Goal: Check status: Check status

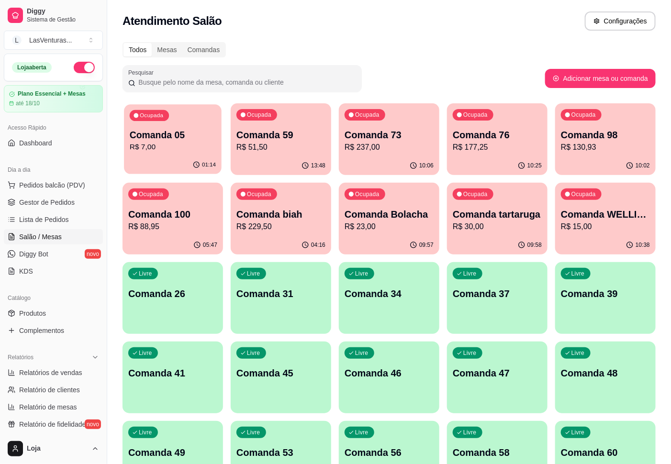
click at [199, 120] on div "Ocupada Comanda 05 R$ 7,00" at bounding box center [173, 130] width 98 height 52
click at [276, 154] on div "Ocupada Comanda 59 R$ 51,50" at bounding box center [281, 129] width 101 height 53
click at [399, 167] on div "10:06" at bounding box center [389, 166] width 101 height 19
click at [520, 143] on p "R$ 177,25" at bounding box center [497, 147] width 86 height 11
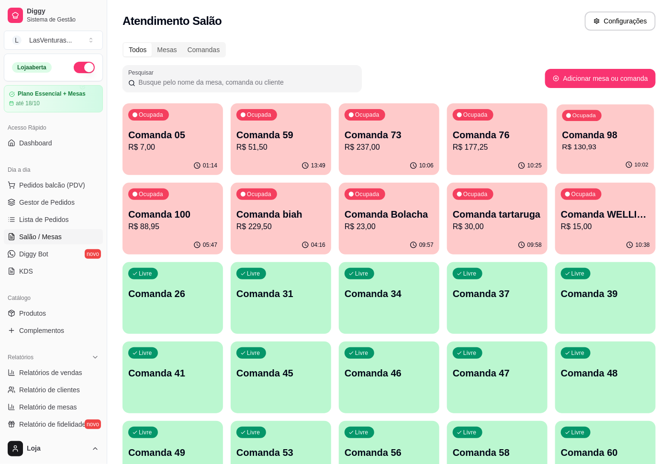
click at [629, 164] on icon "button" at bounding box center [630, 165] width 8 height 8
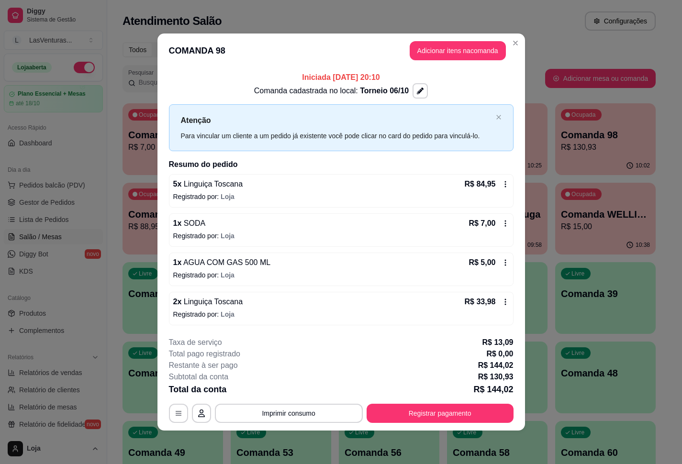
click at [629, 164] on icon "button" at bounding box center [630, 166] width 8 height 8
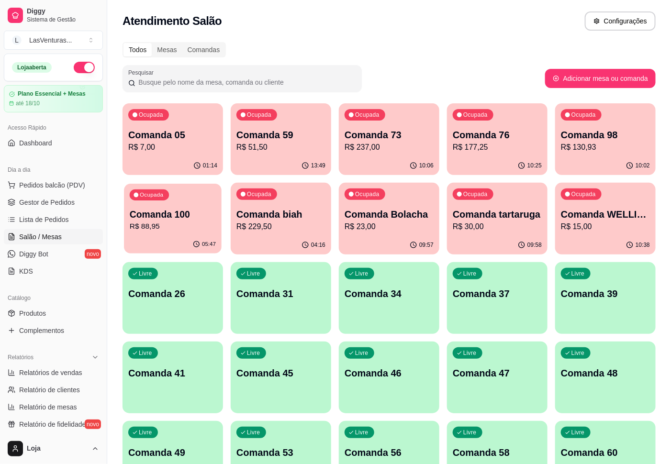
click at [184, 241] on div "05:47" at bounding box center [173, 245] width 98 height 18
click at [290, 216] on p "Comanda biah" at bounding box center [281, 214] width 86 height 13
click at [281, 116] on div "Ocupada Comanda 59 R$ 51,50" at bounding box center [281, 130] width 98 height 52
click at [345, 154] on div "Ocupada Comanda 73 R$ 237,00" at bounding box center [389, 130] width 98 height 52
click at [530, 142] on p "R$ 177,25" at bounding box center [497, 147] width 86 height 11
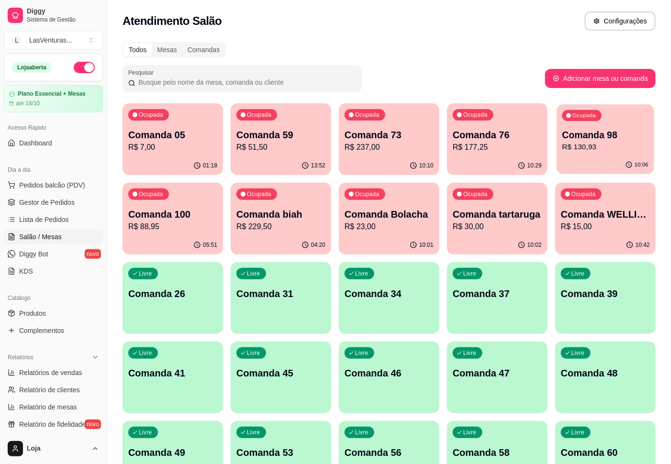
click at [596, 151] on p "R$ 130,93" at bounding box center [605, 147] width 86 height 11
click at [185, 222] on p "R$ 88,95" at bounding box center [172, 226] width 89 height 11
click at [300, 229] on p "R$ 229,50" at bounding box center [280, 226] width 89 height 11
click at [412, 232] on p "R$ 23,00" at bounding box center [389, 226] width 86 height 11
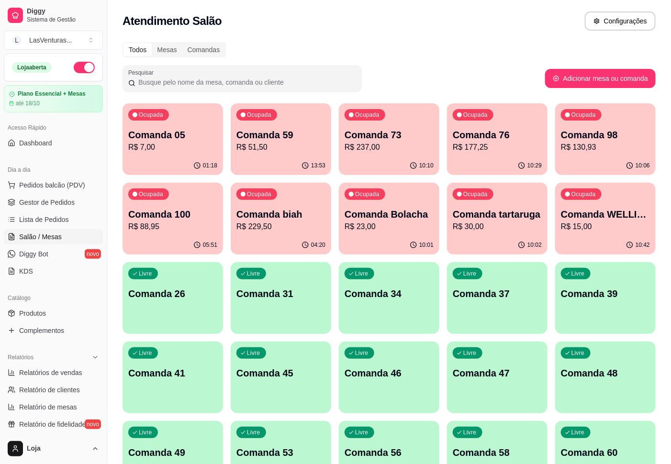
click at [532, 243] on p "10:02" at bounding box center [534, 245] width 14 height 8
